Goal: Information Seeking & Learning: Learn about a topic

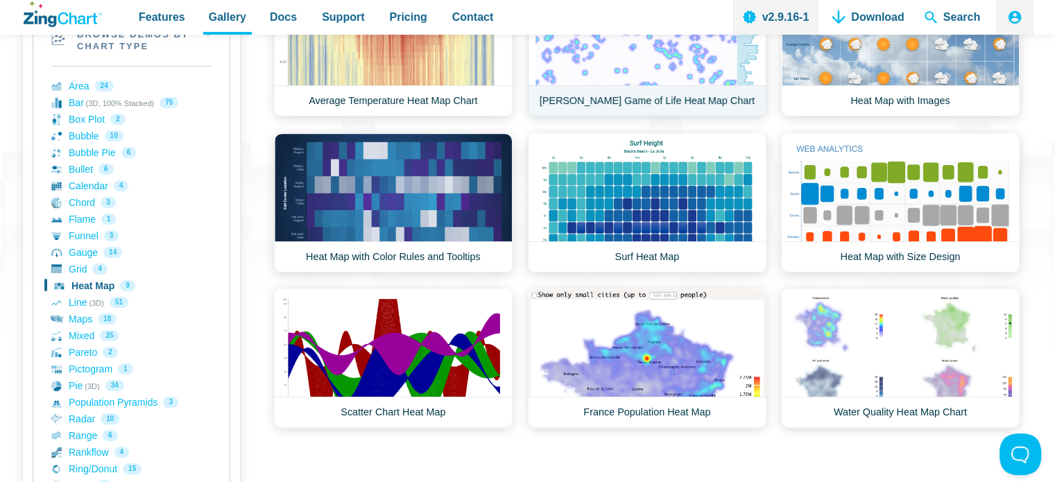
scroll to position [236, 0]
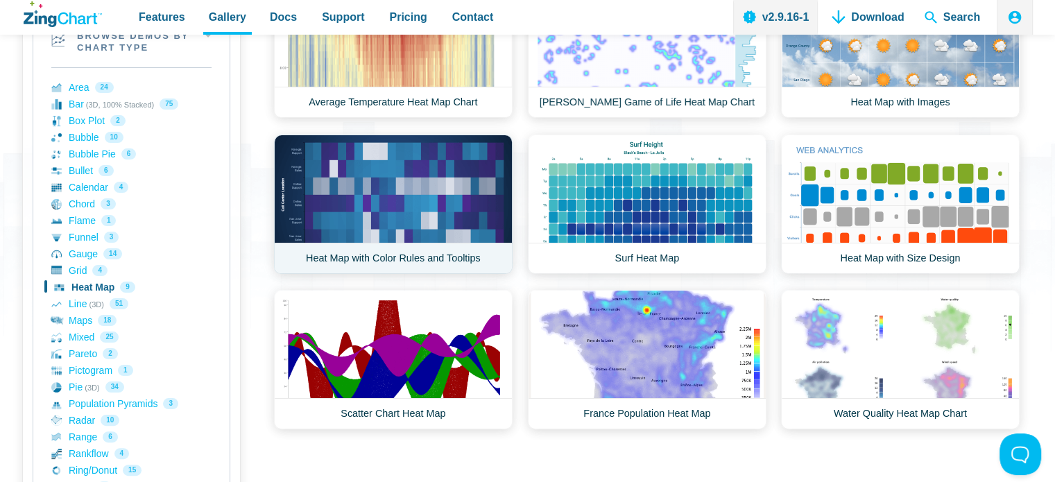
click at [377, 203] on link "Heat Map with Color Rules and Tooltips" at bounding box center [393, 204] width 239 height 139
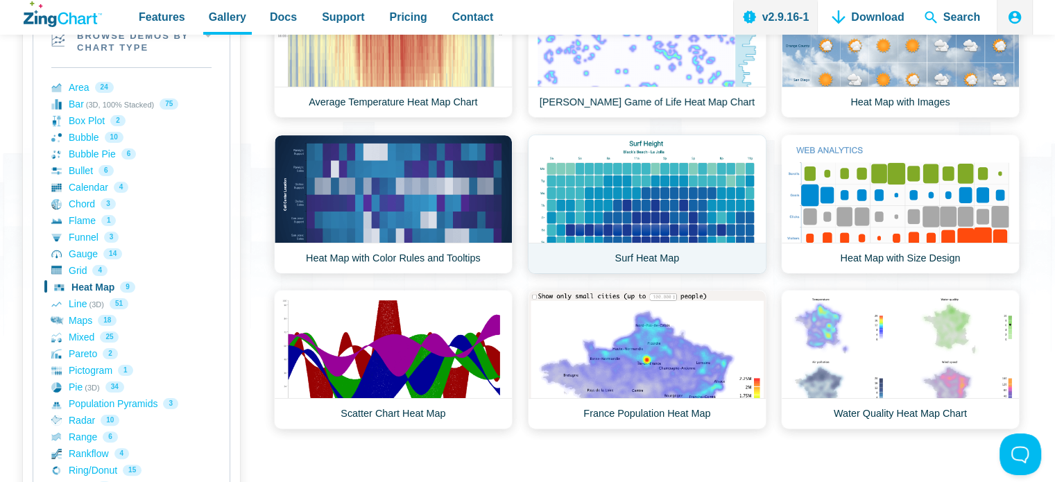
click at [655, 210] on link "Surf Heat Map" at bounding box center [647, 204] width 239 height 139
